Goal: Task Accomplishment & Management: Use online tool/utility

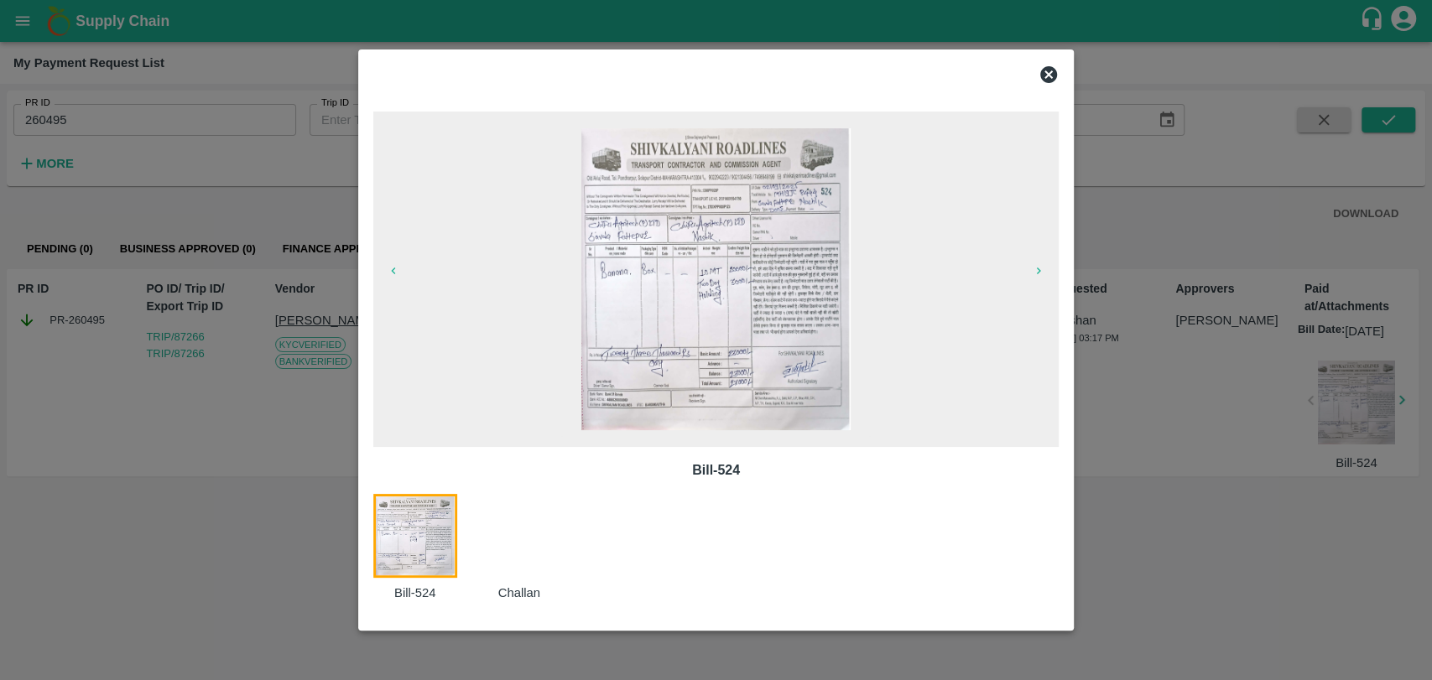
drag, startPoint x: 199, startPoint y: 190, endPoint x: 152, endPoint y: 169, distance: 51.8
click at [198, 190] on div at bounding box center [716, 340] width 1432 height 680
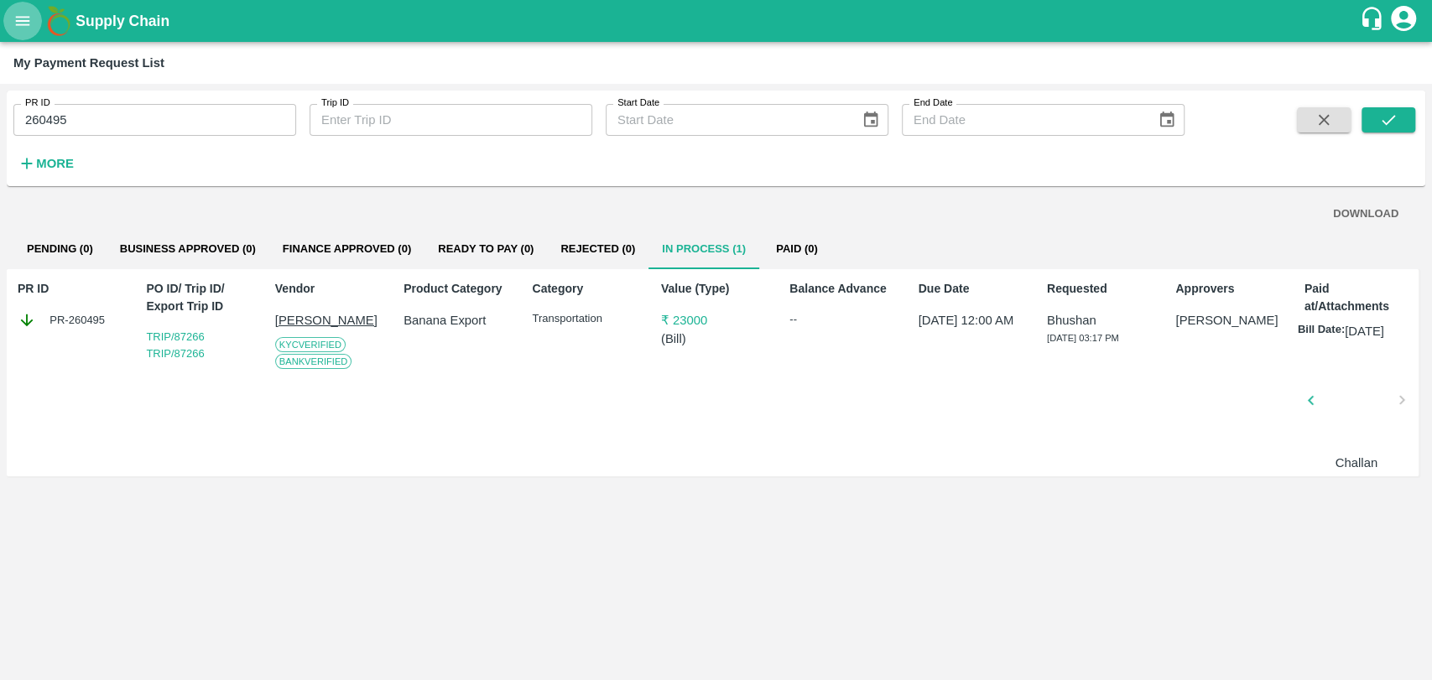
click at [11, 27] on button "open drawer" at bounding box center [22, 21] width 39 height 39
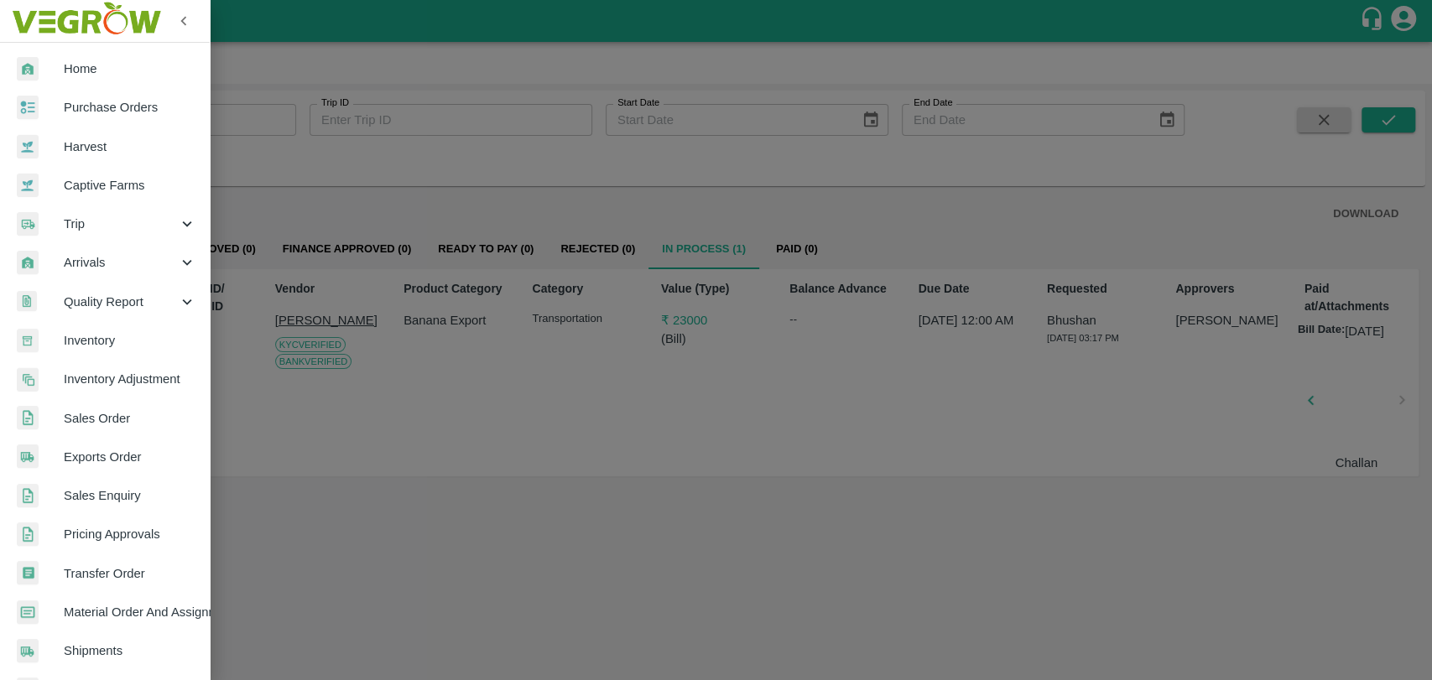
click at [107, 218] on span "Trip" at bounding box center [121, 224] width 114 height 18
click at [96, 299] on span "Material Movement" at bounding box center [136, 302] width 119 height 18
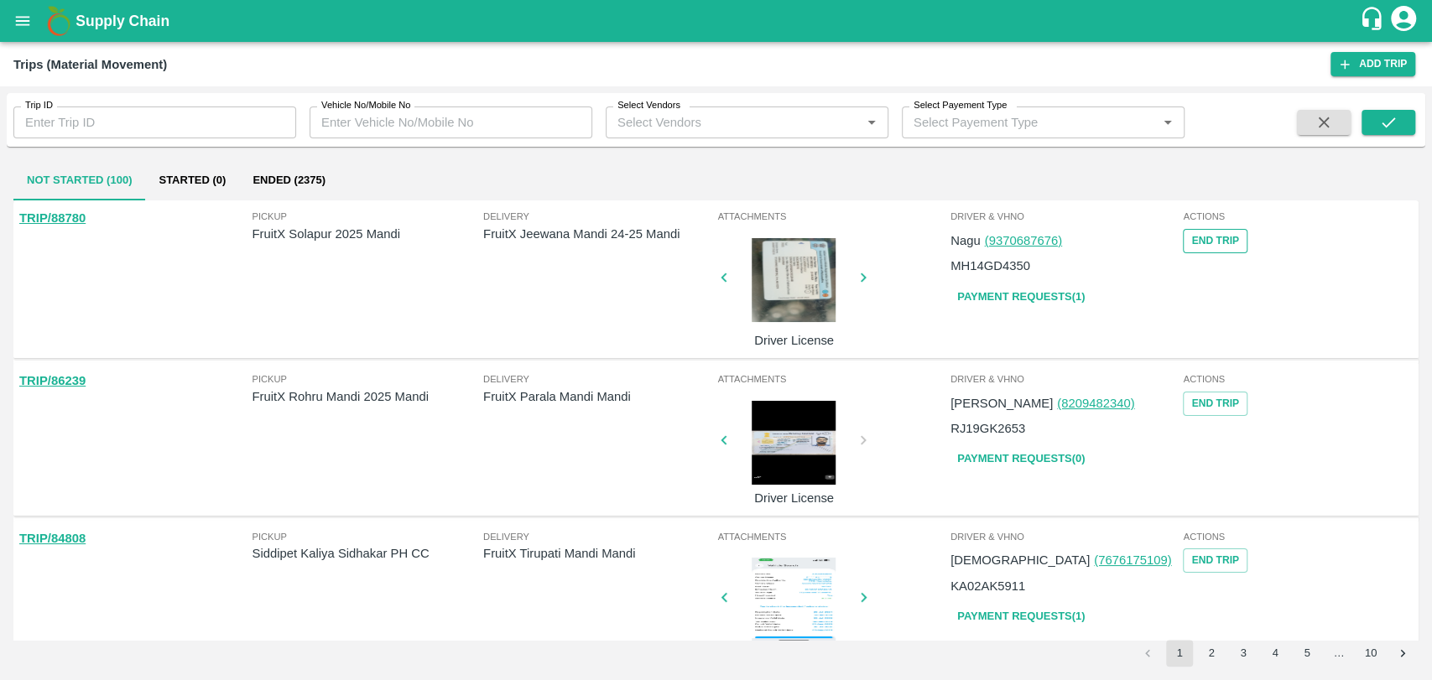
click at [1183, 236] on button "End Trip" at bounding box center [1214, 241] width 64 height 24
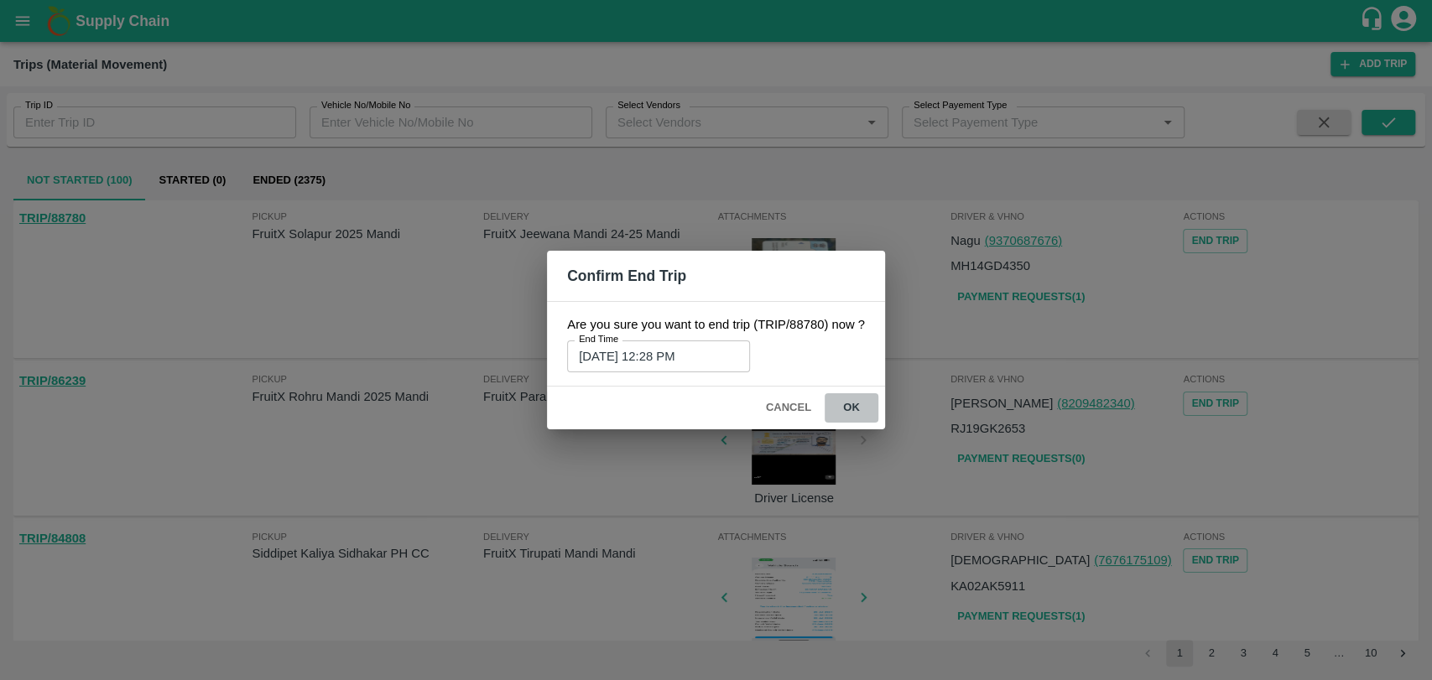
click at [855, 409] on button "ok" at bounding box center [851, 407] width 54 height 29
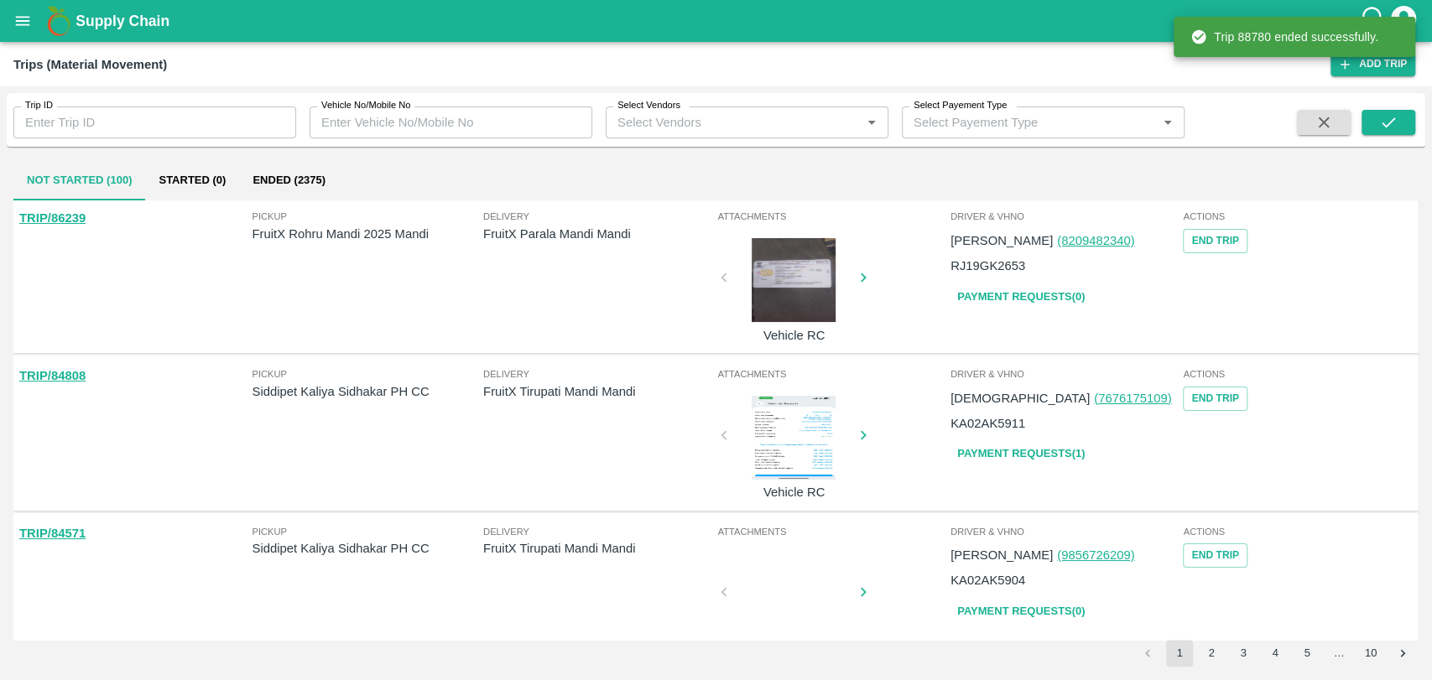
click at [301, 190] on button "Ended (2375)" at bounding box center [289, 180] width 100 height 40
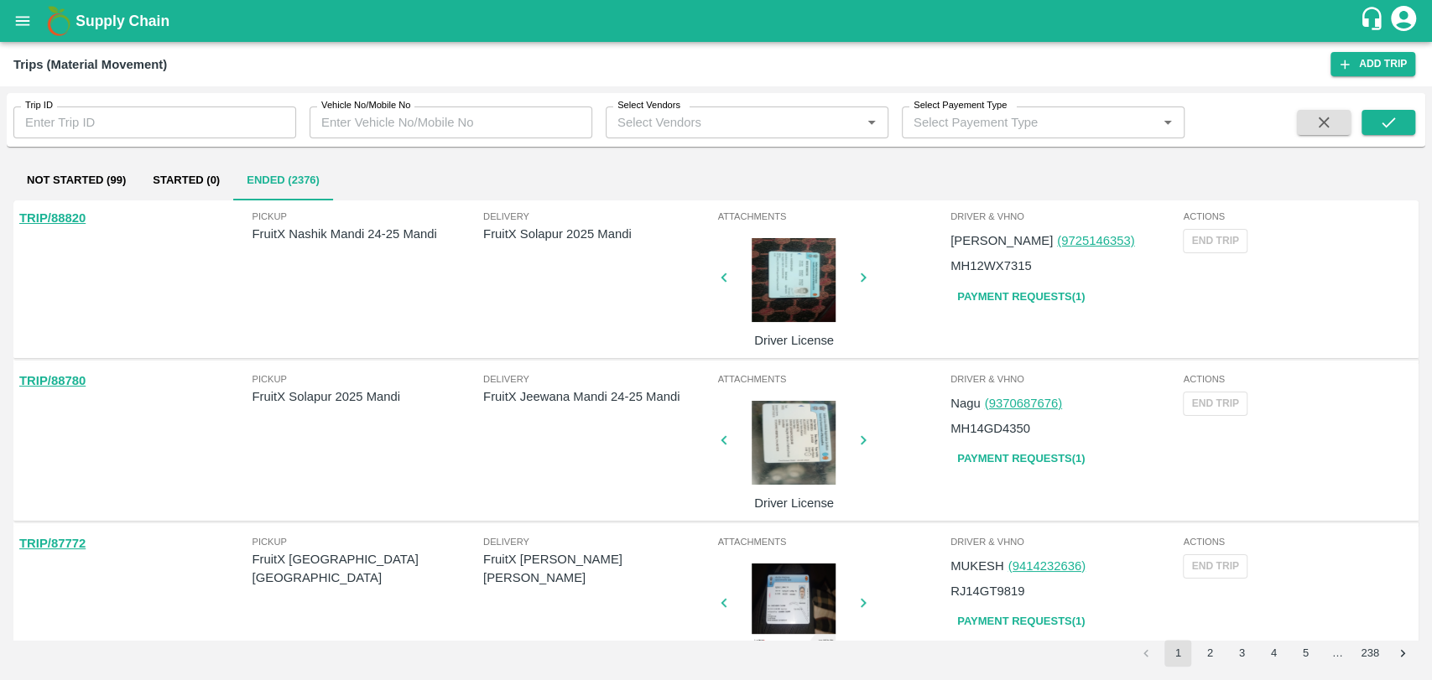
click at [1012, 471] on link "Payment Requests( 1 )" at bounding box center [1020, 458] width 141 height 29
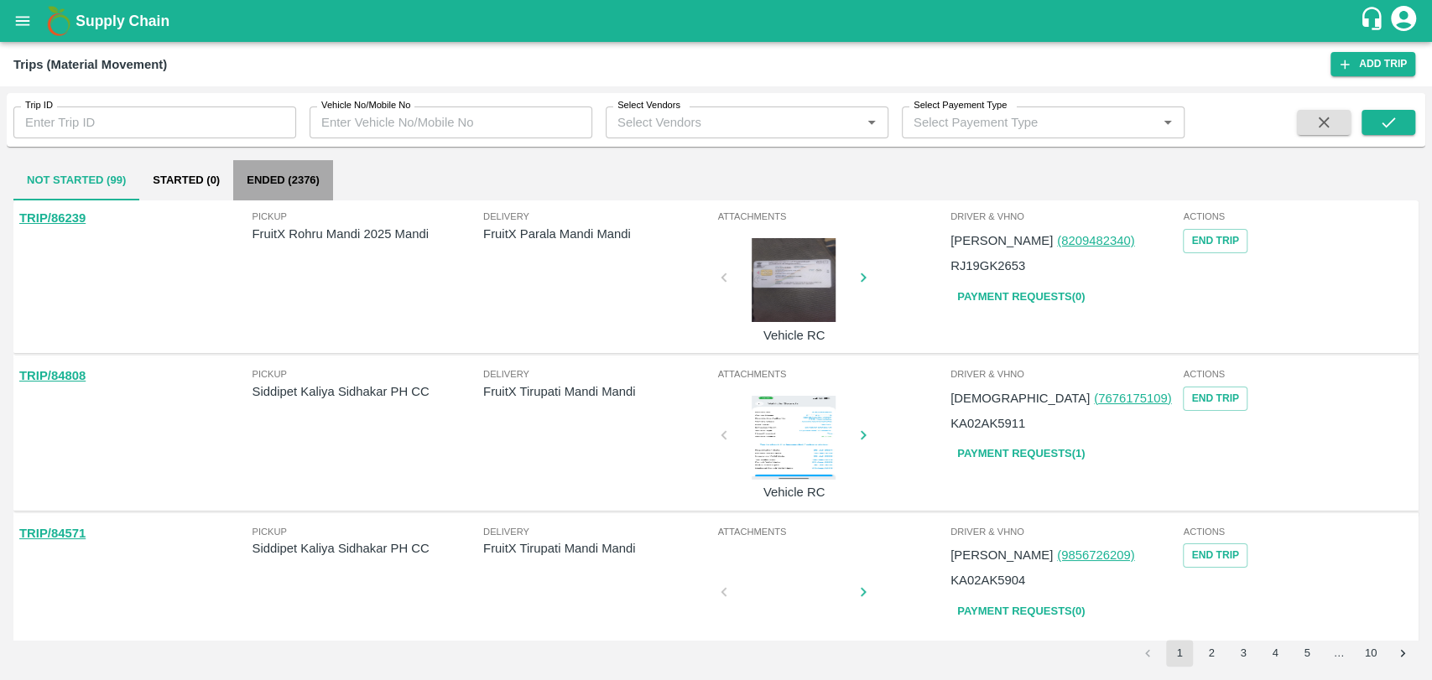
click at [316, 177] on button "Ended (2376)" at bounding box center [283, 180] width 100 height 40
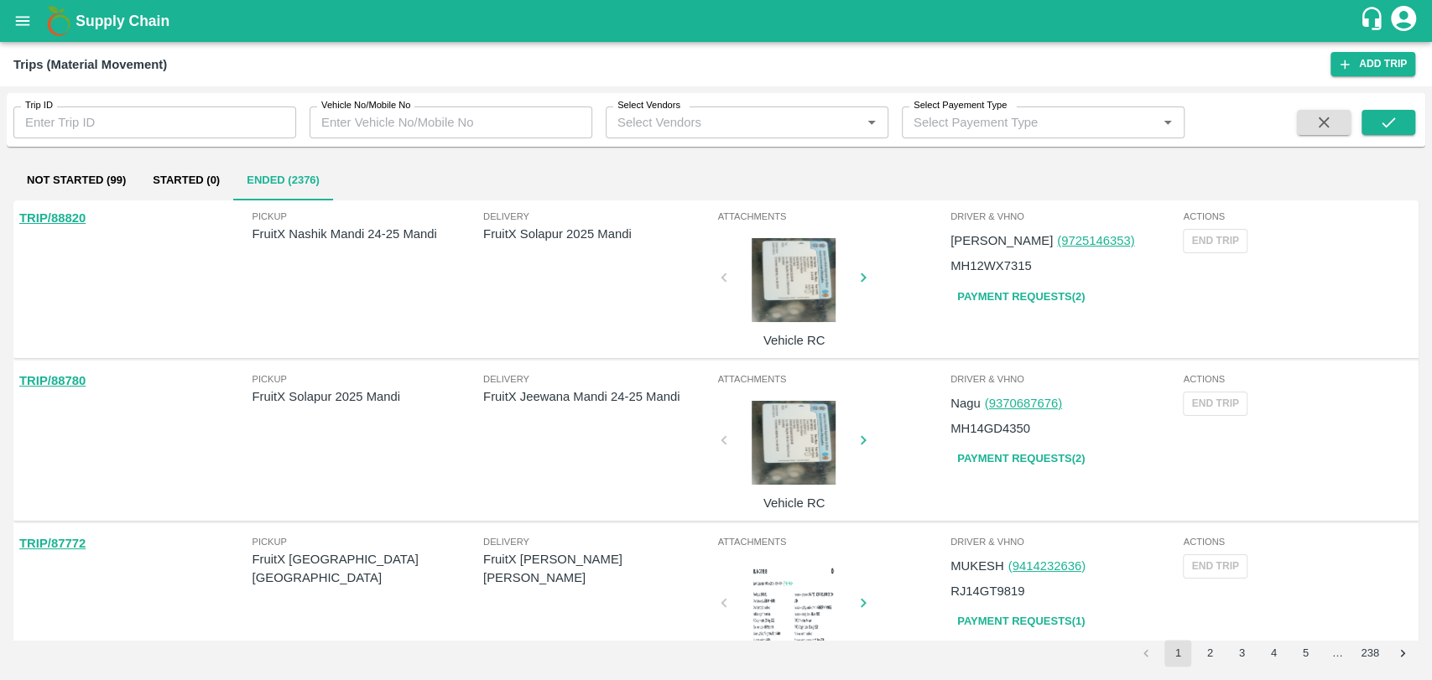
click at [1008, 304] on link "Payment Requests( 2 )" at bounding box center [1020, 297] width 141 height 29
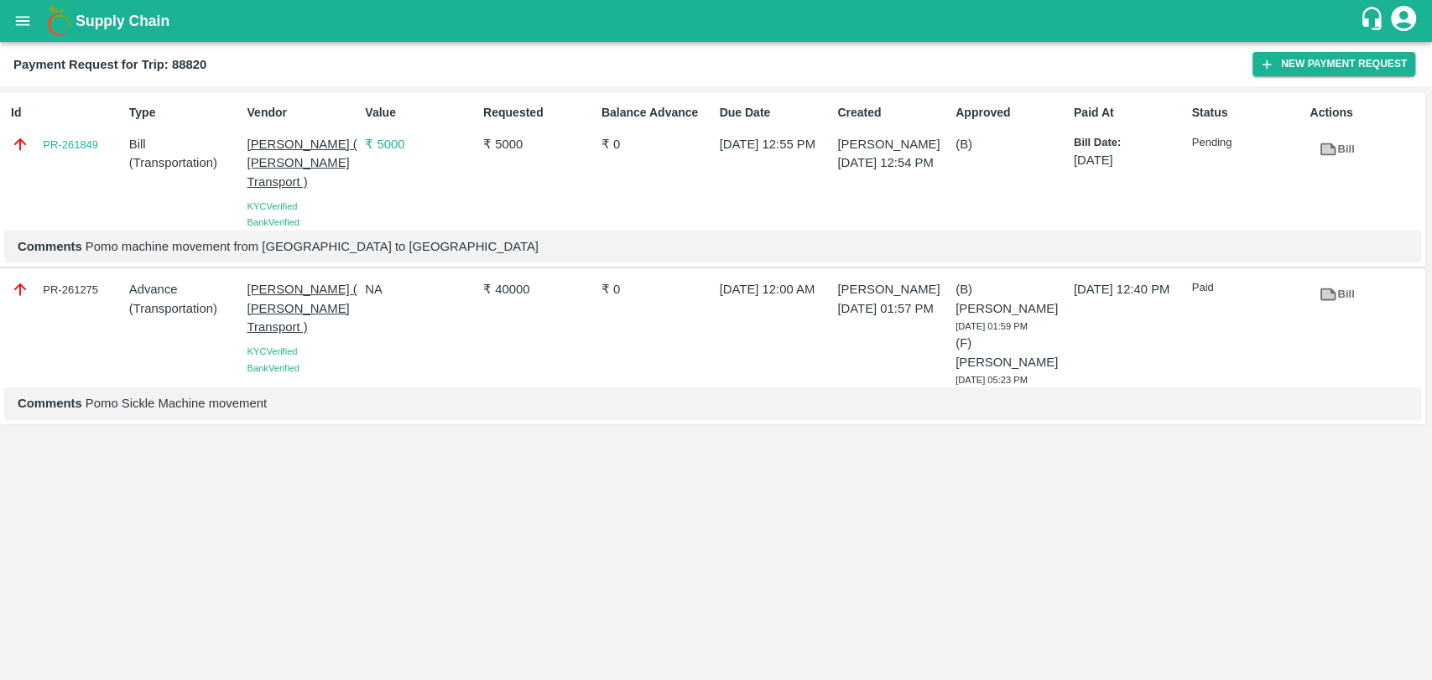
click at [396, 231] on div "Comments Pomo machine movement from [GEOGRAPHIC_DATA] to [GEOGRAPHIC_DATA]" at bounding box center [712, 247] width 1416 height 32
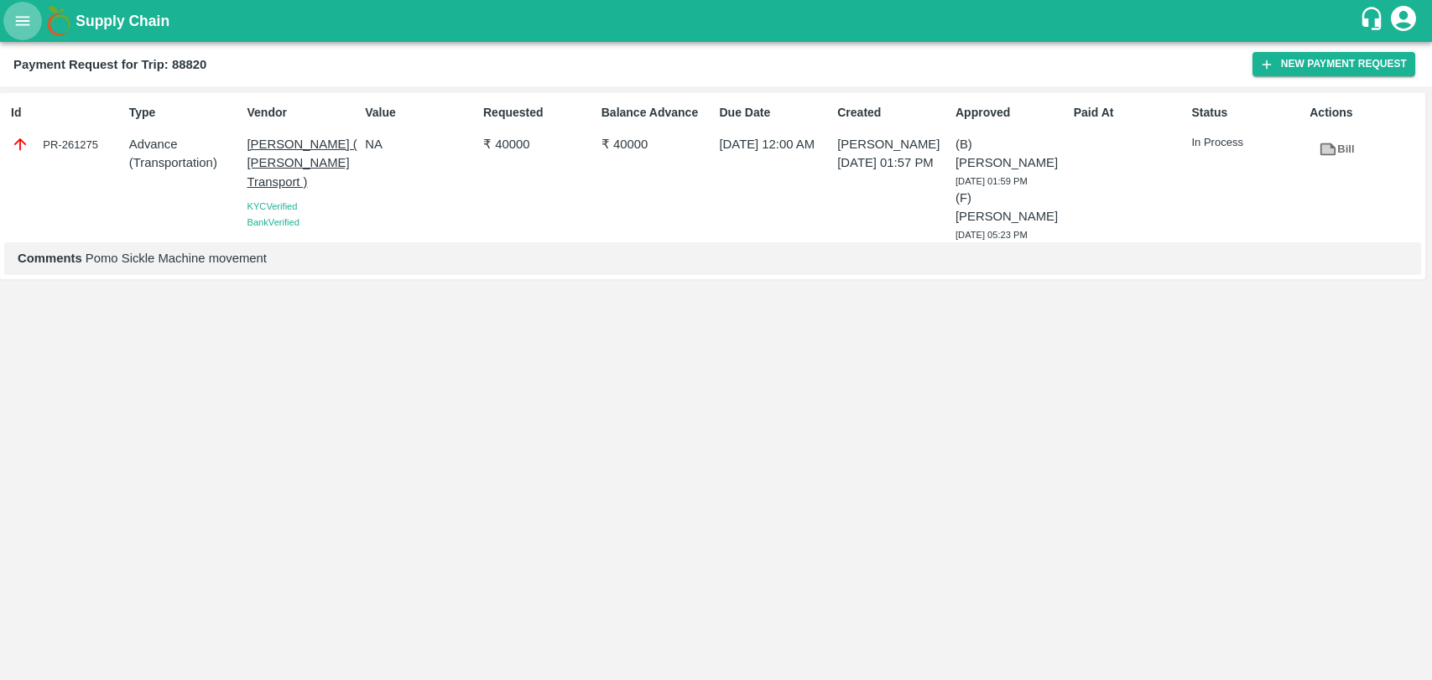
click at [39, 26] on button "open drawer" at bounding box center [22, 21] width 39 height 39
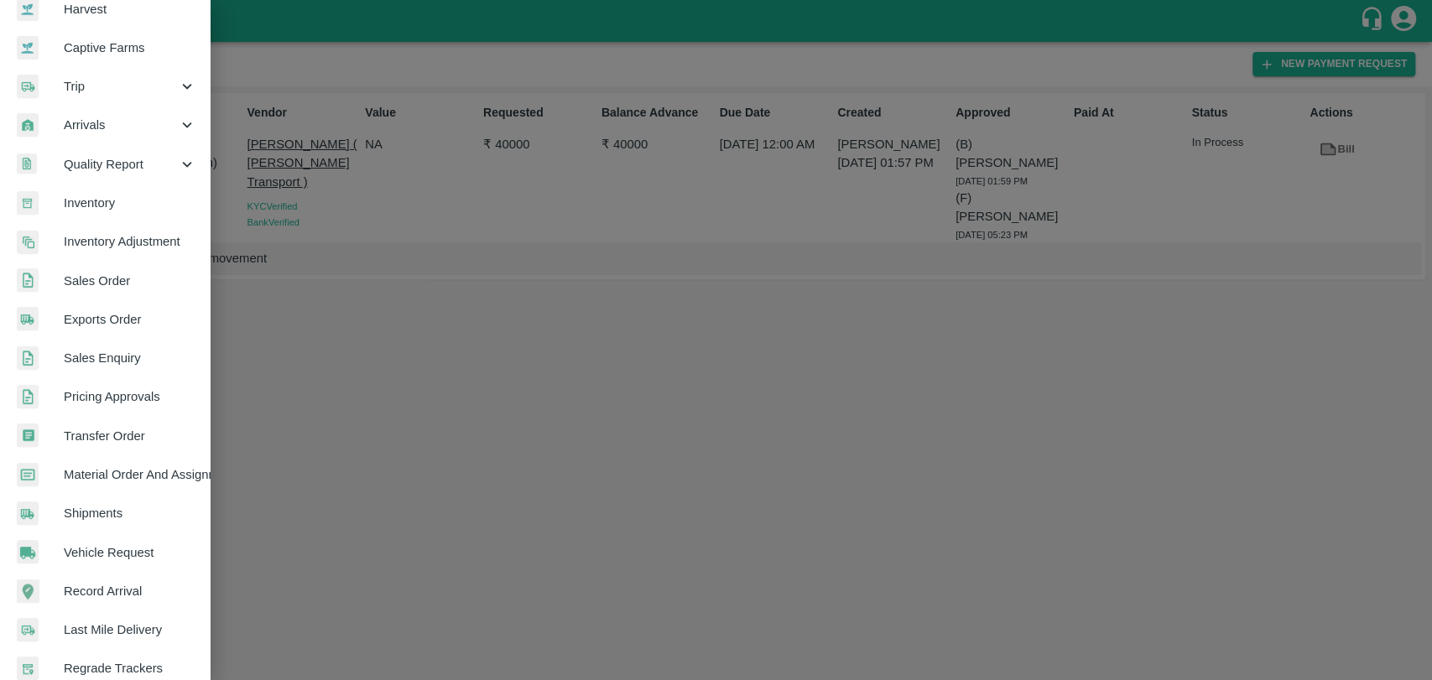
scroll to position [275, 0]
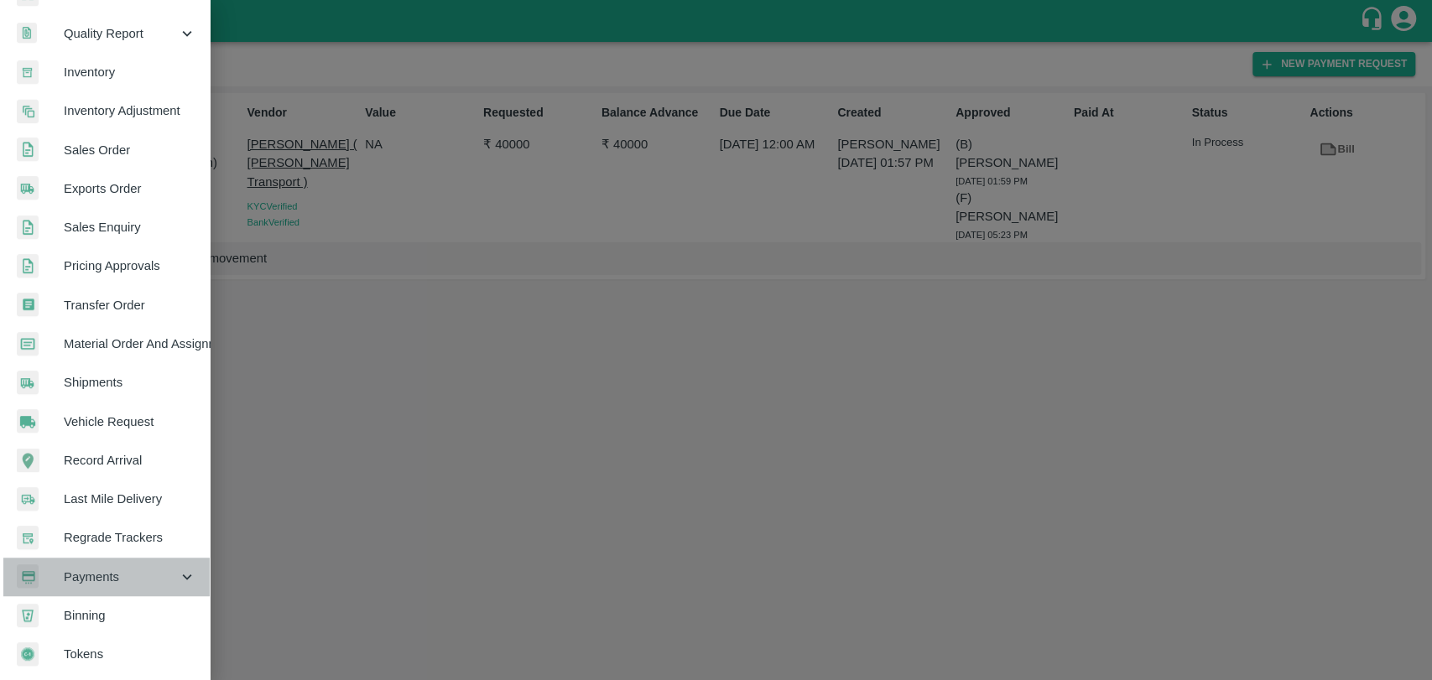
click at [108, 568] on span "Payments" at bounding box center [121, 577] width 114 height 18
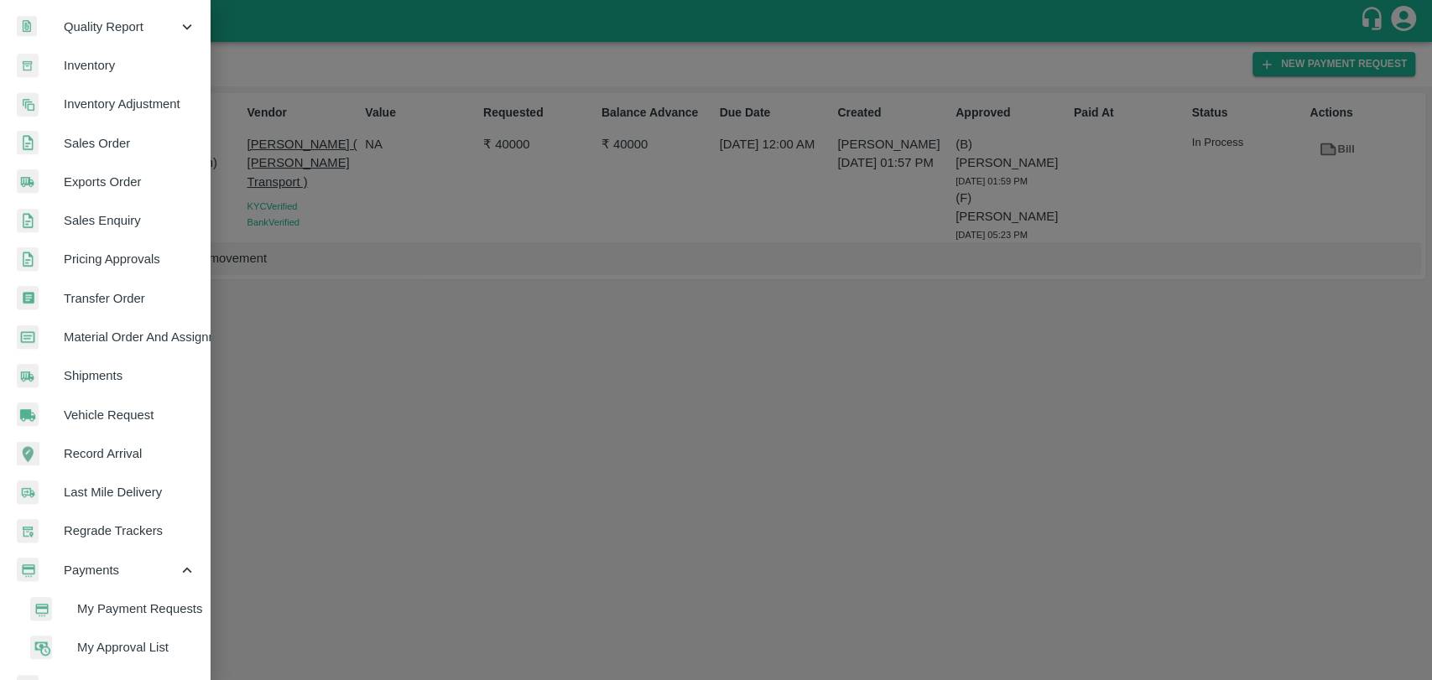
click at [127, 600] on span "My Payment Requests" at bounding box center [136, 609] width 119 height 18
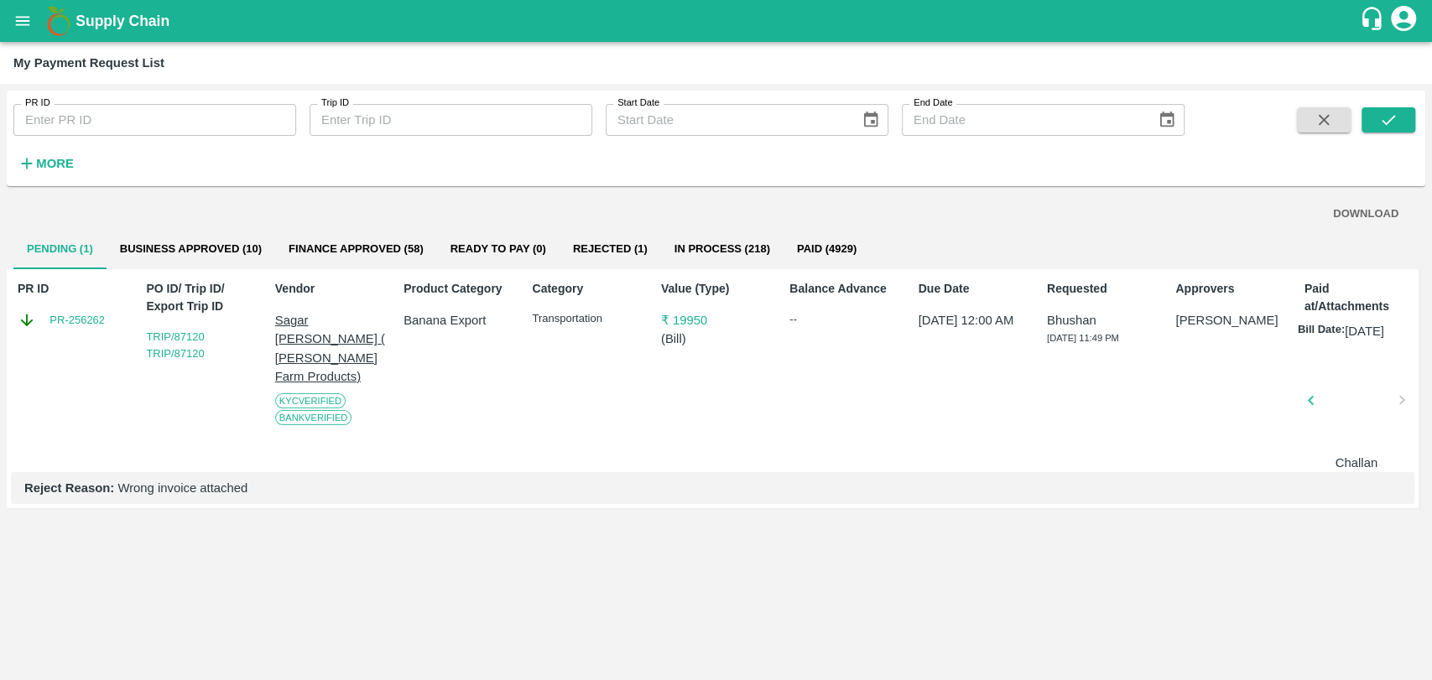
click at [51, 164] on strong "More" at bounding box center [55, 163] width 38 height 13
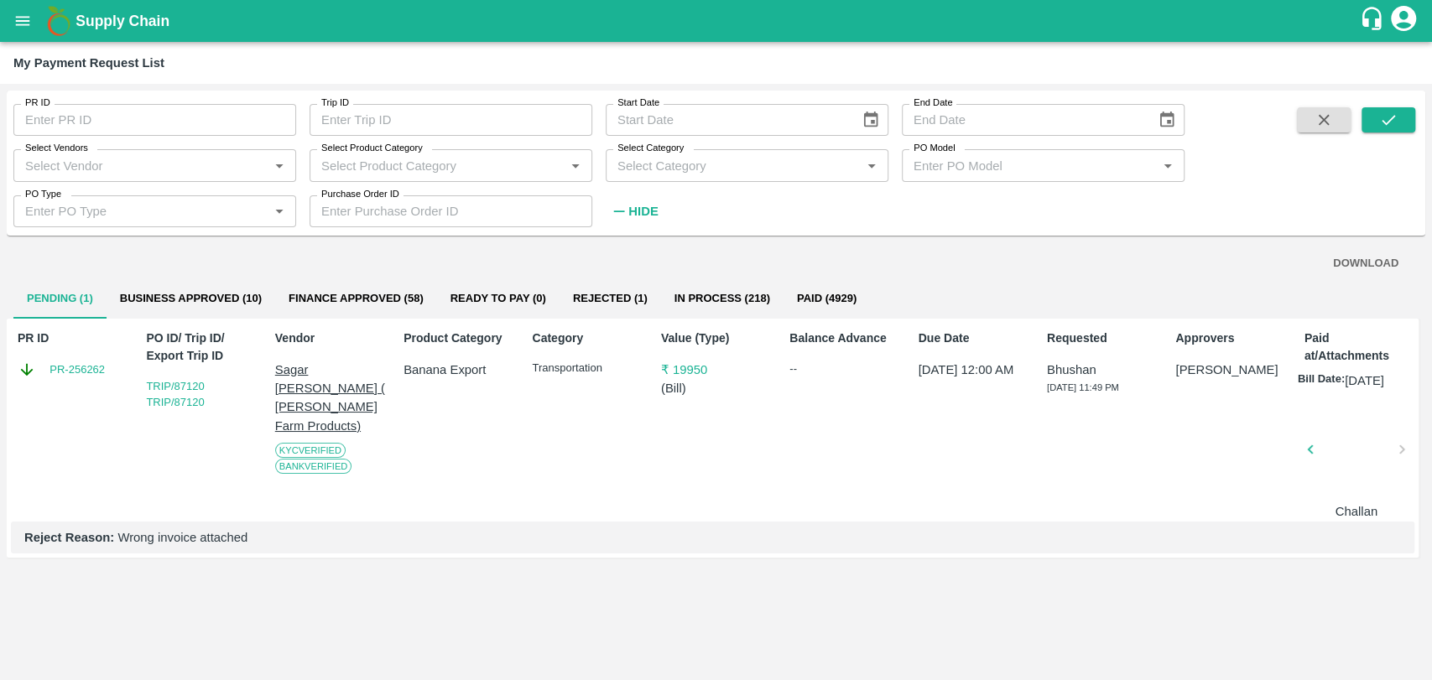
click at [366, 300] on button "Finance Approved (58)" at bounding box center [356, 298] width 162 height 40
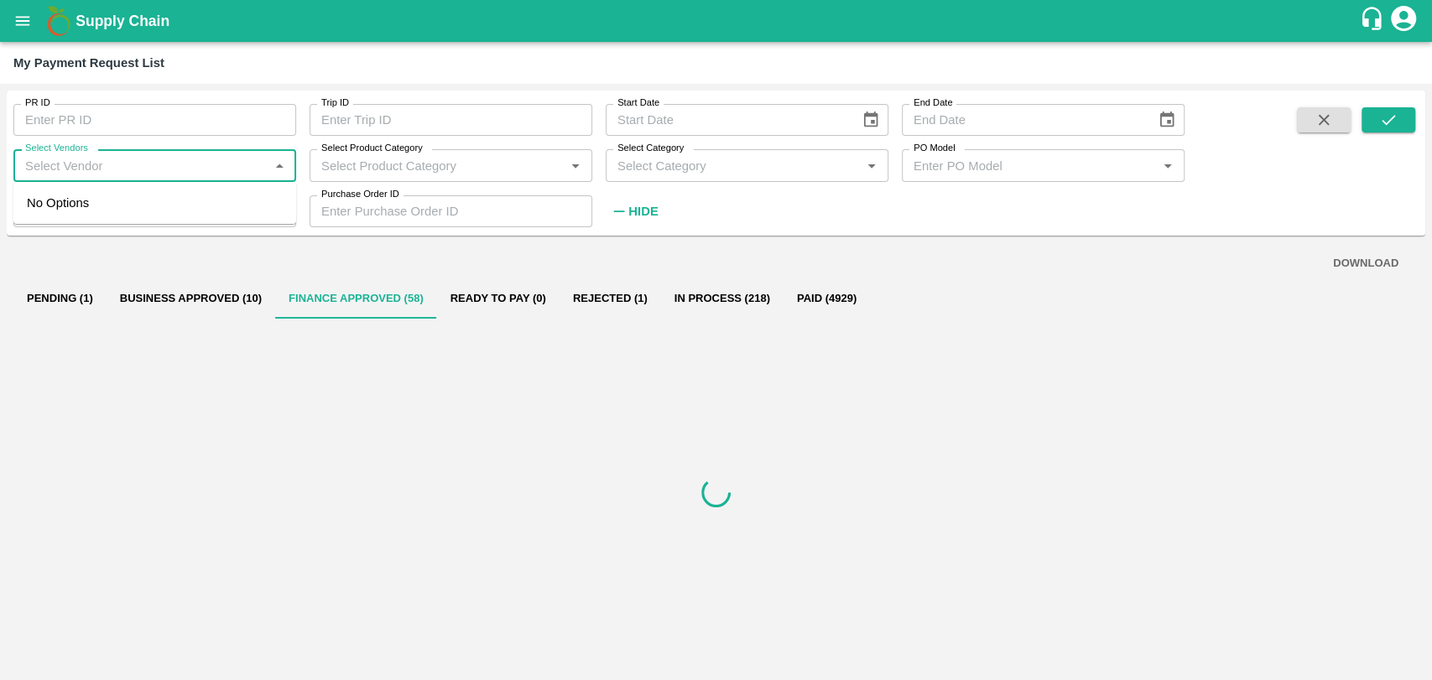
click at [109, 174] on input "Select Vendors" at bounding box center [140, 165] width 245 height 22
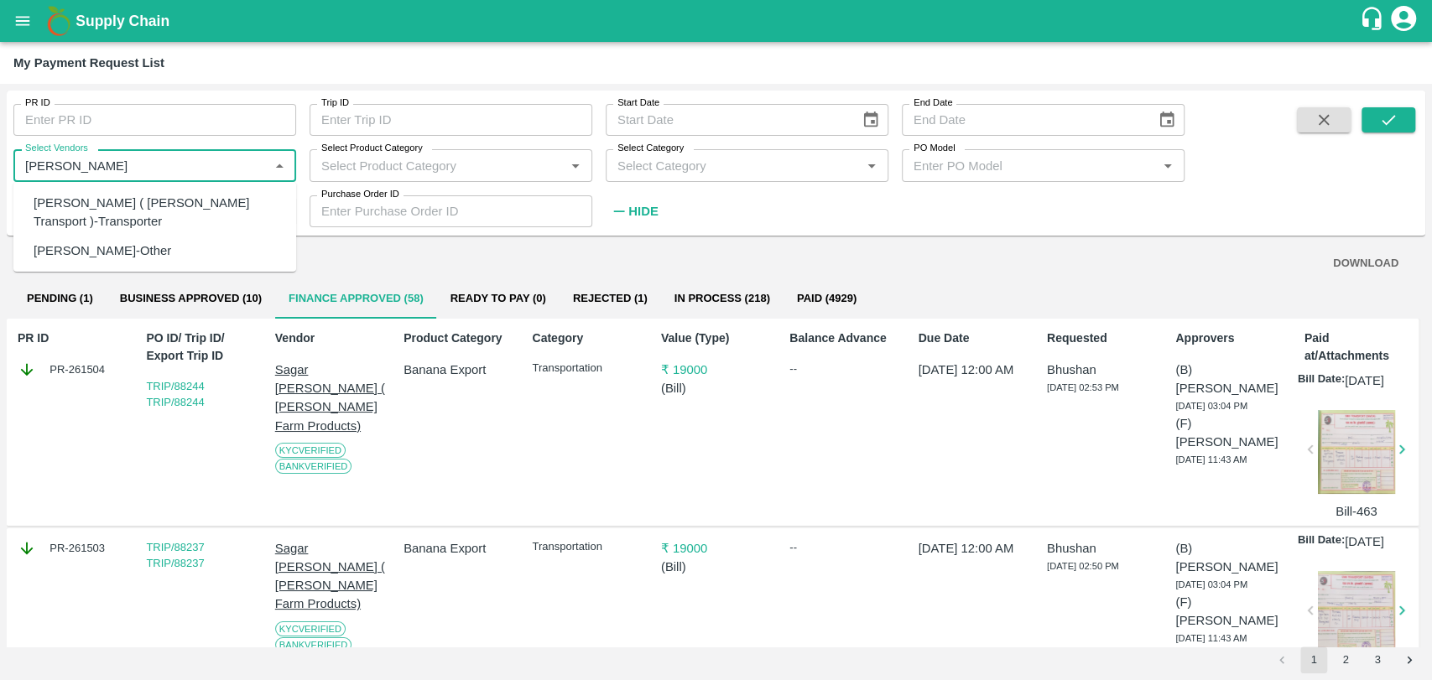
click at [53, 207] on div "[PERSON_NAME] ( [PERSON_NAME] Transport )-Transporter" at bounding box center [158, 213] width 249 height 38
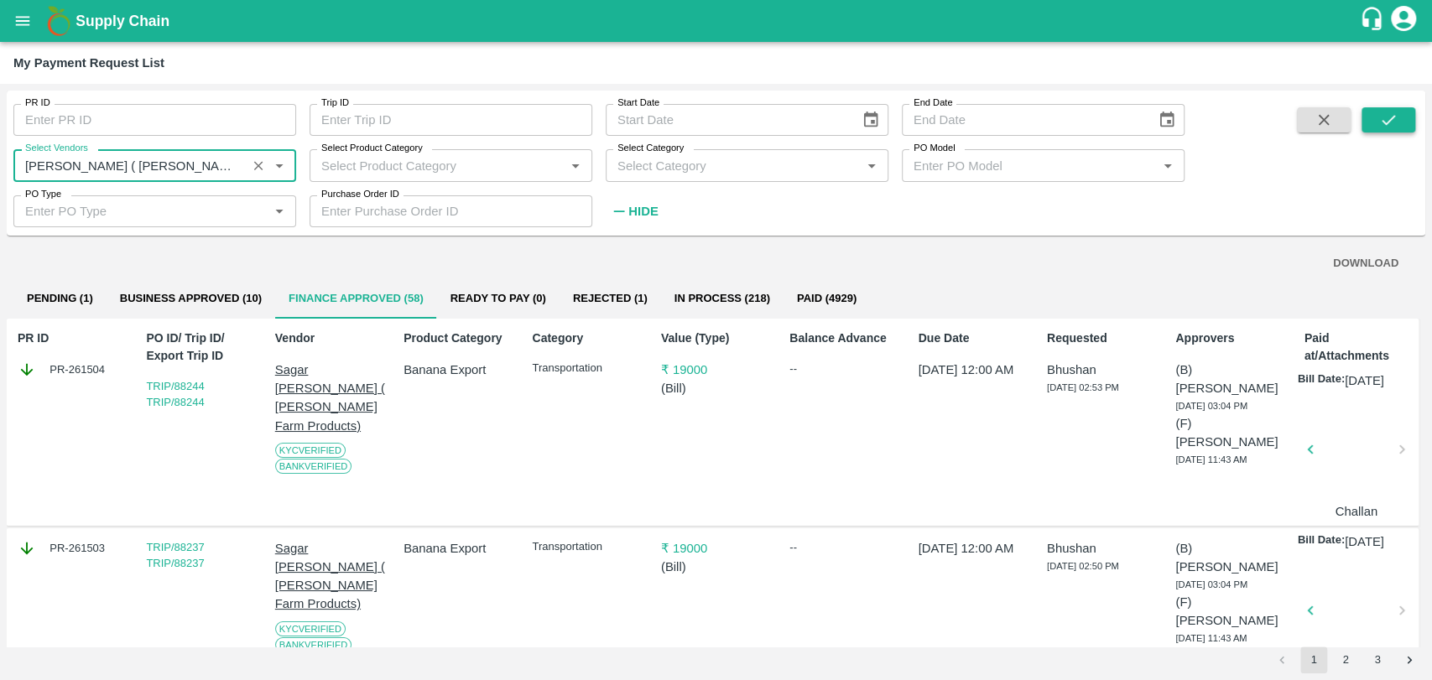
type input "[PERSON_NAME] ( [PERSON_NAME] Transport )-Transporter"
click at [1390, 116] on icon "submit" at bounding box center [1388, 120] width 18 height 18
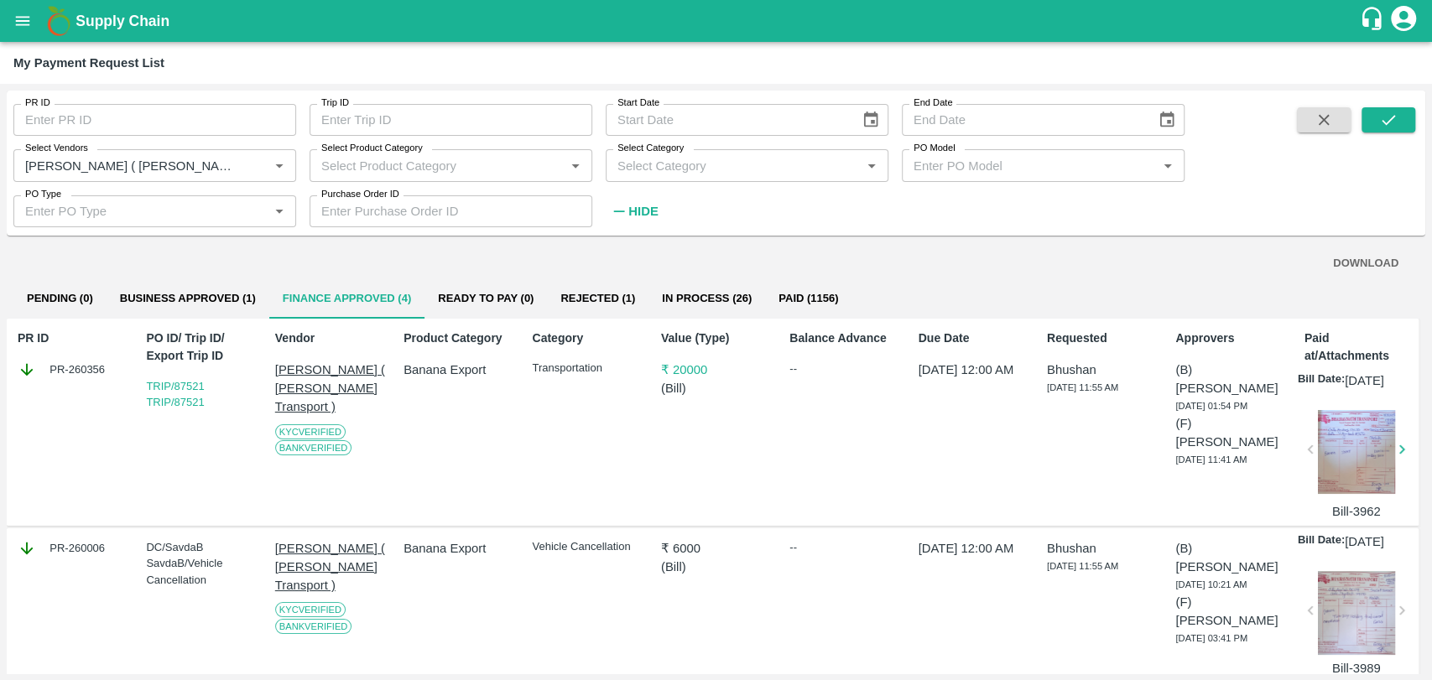
click at [213, 295] on button "Business Approved (1)" at bounding box center [188, 298] width 163 height 40
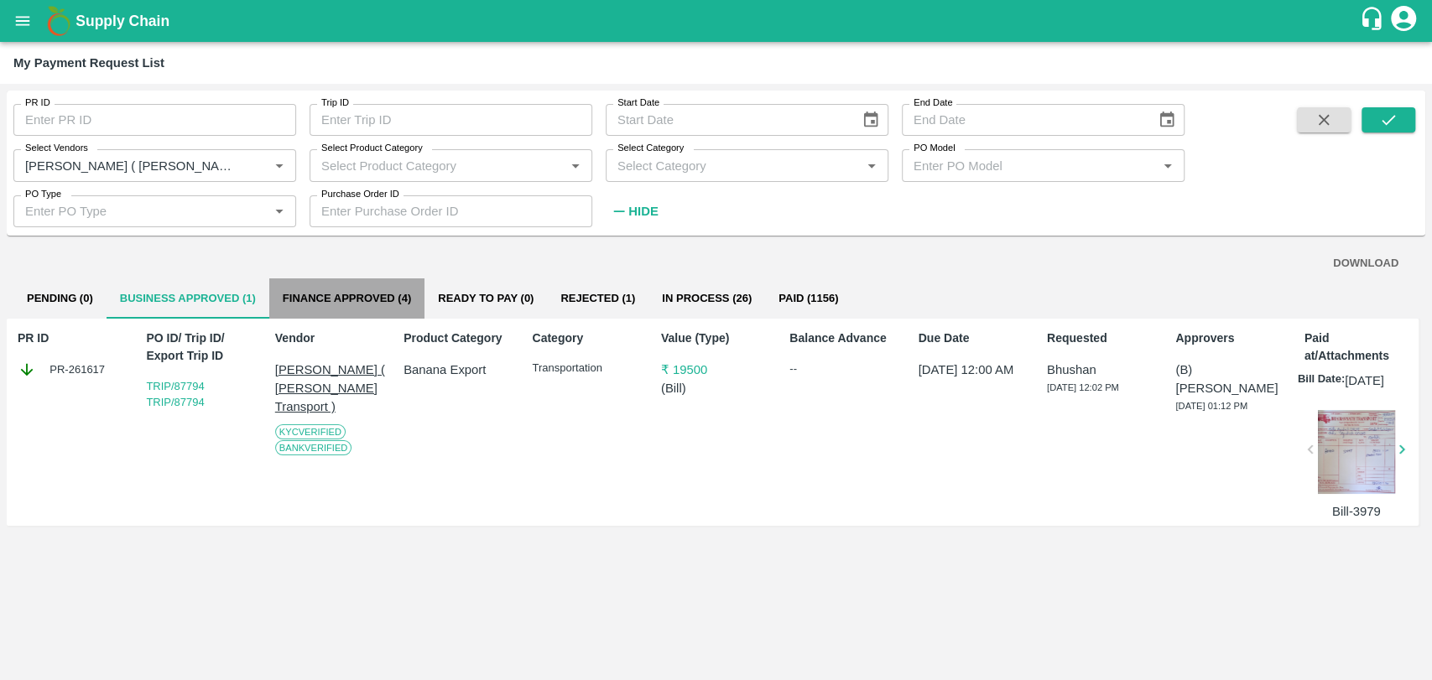
click at [382, 304] on button "Finance Approved (4)" at bounding box center [346, 298] width 155 height 40
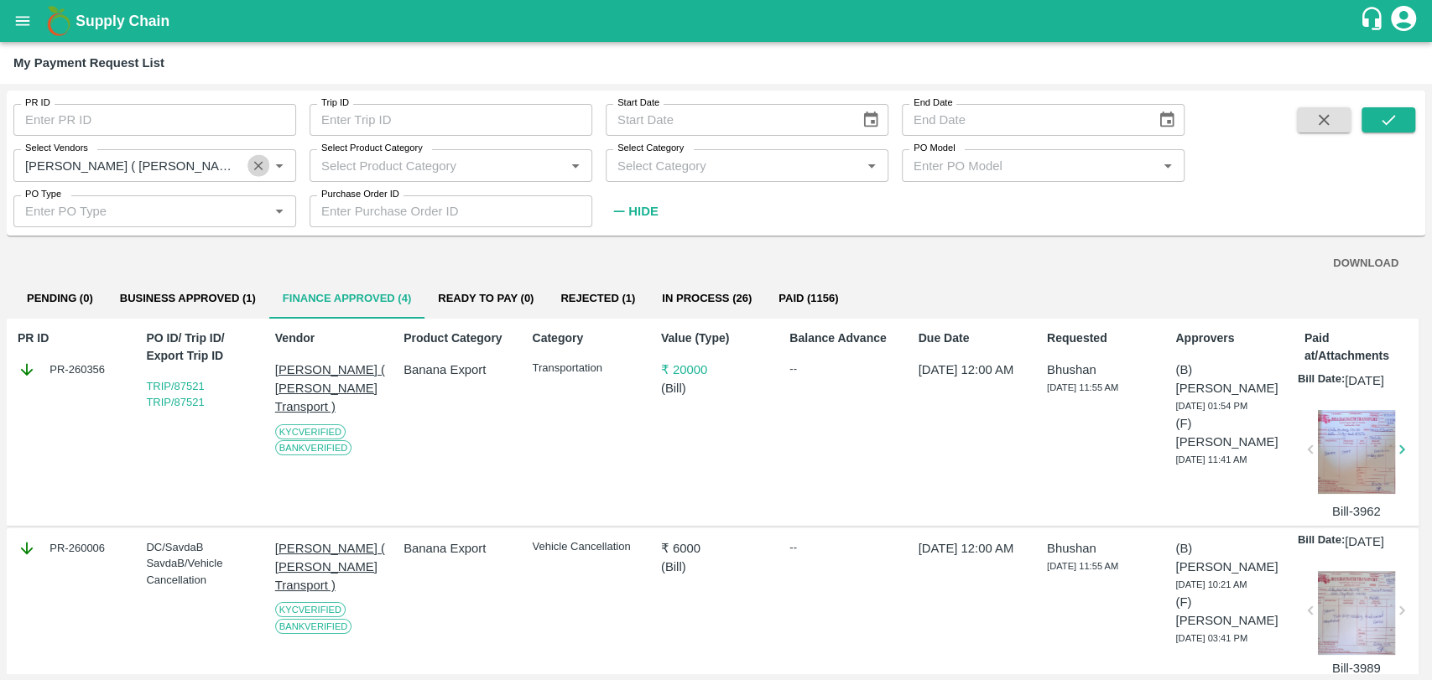
click at [261, 163] on icon "Clear" at bounding box center [258, 165] width 9 height 9
click at [195, 169] on input "Select Vendors" at bounding box center [140, 165] width 245 height 22
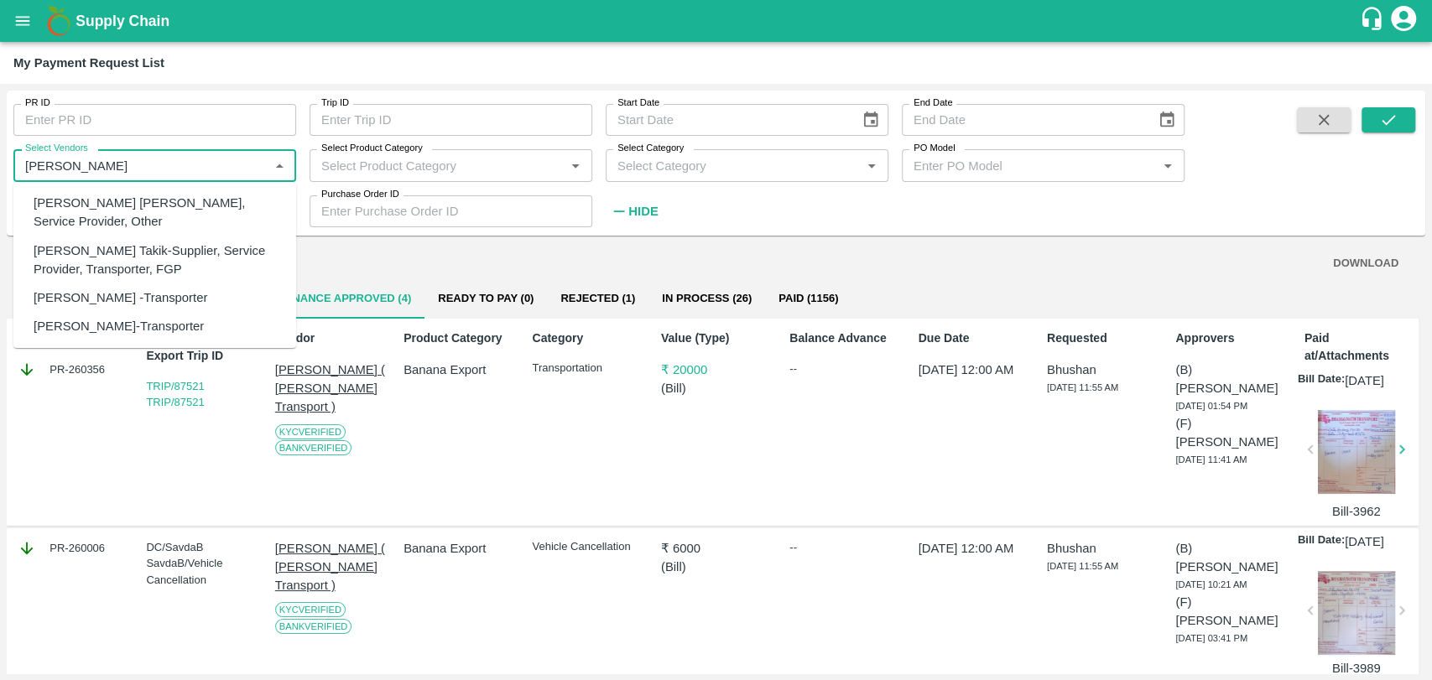
click at [105, 326] on div "[PERSON_NAME]-Transporter" at bounding box center [119, 326] width 170 height 18
type input "[PERSON_NAME]-Transporter"
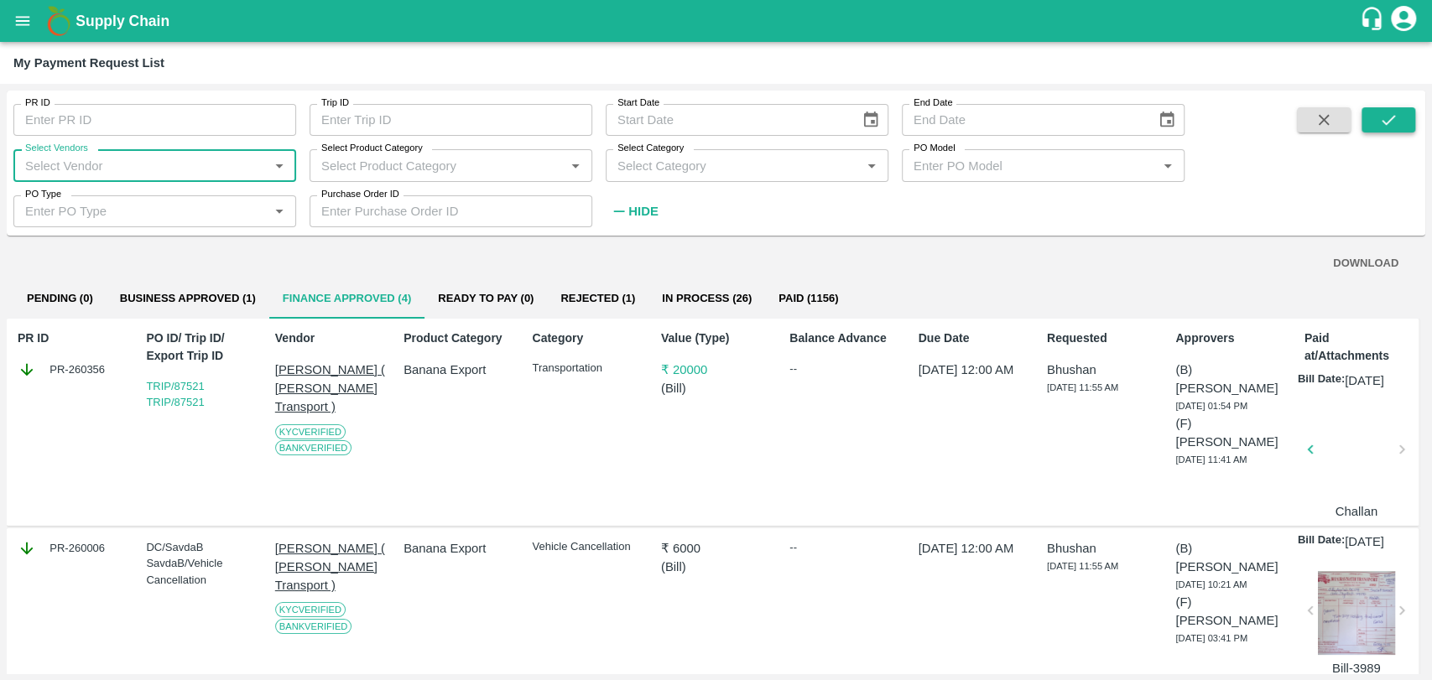
click at [1391, 127] on icon "submit" at bounding box center [1388, 120] width 18 height 18
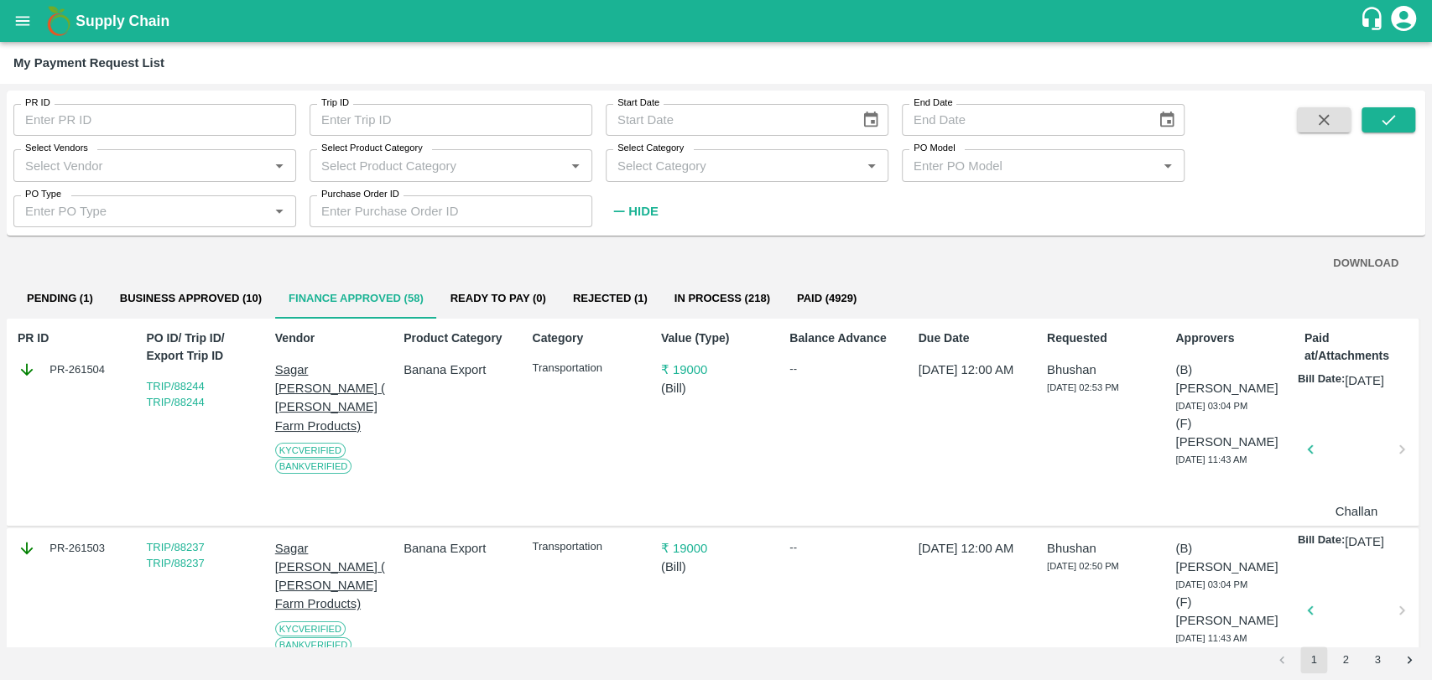
click at [170, 179] on div "Select Vendors   *" at bounding box center [154, 165] width 283 height 32
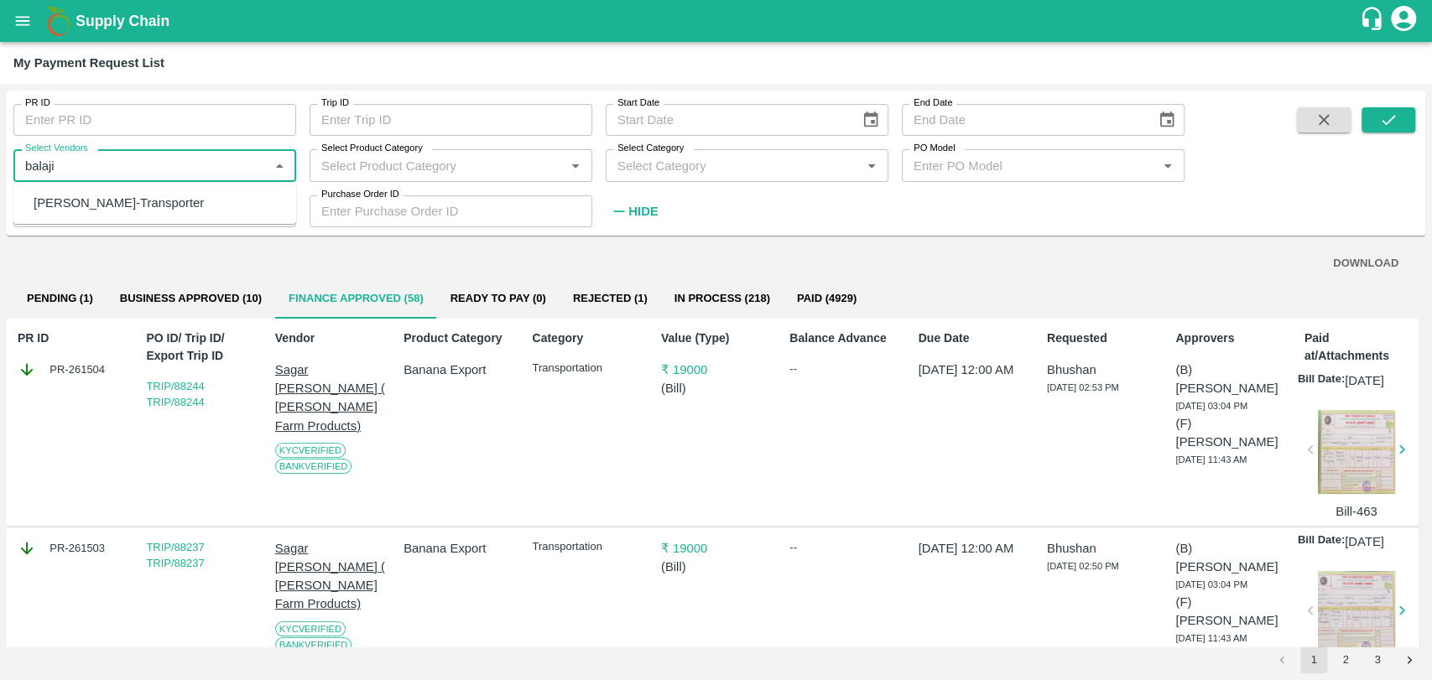
click at [119, 204] on div "[PERSON_NAME]-Transporter" at bounding box center [119, 203] width 170 height 18
type input "[PERSON_NAME]-Transporter"
click at [1380, 112] on icon "submit" at bounding box center [1388, 120] width 18 height 18
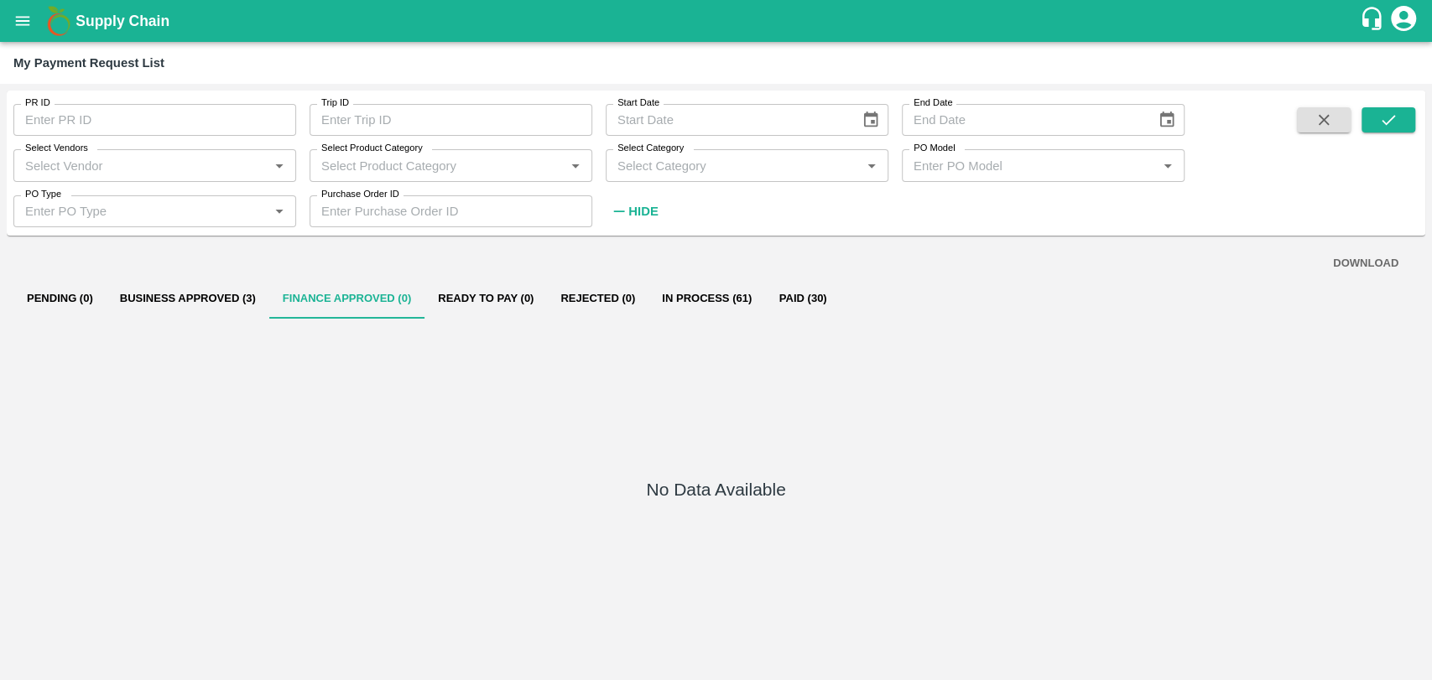
click at [244, 304] on button "Business Approved (3)" at bounding box center [188, 298] width 163 height 40
